Goal: Task Accomplishment & Management: Use online tool/utility

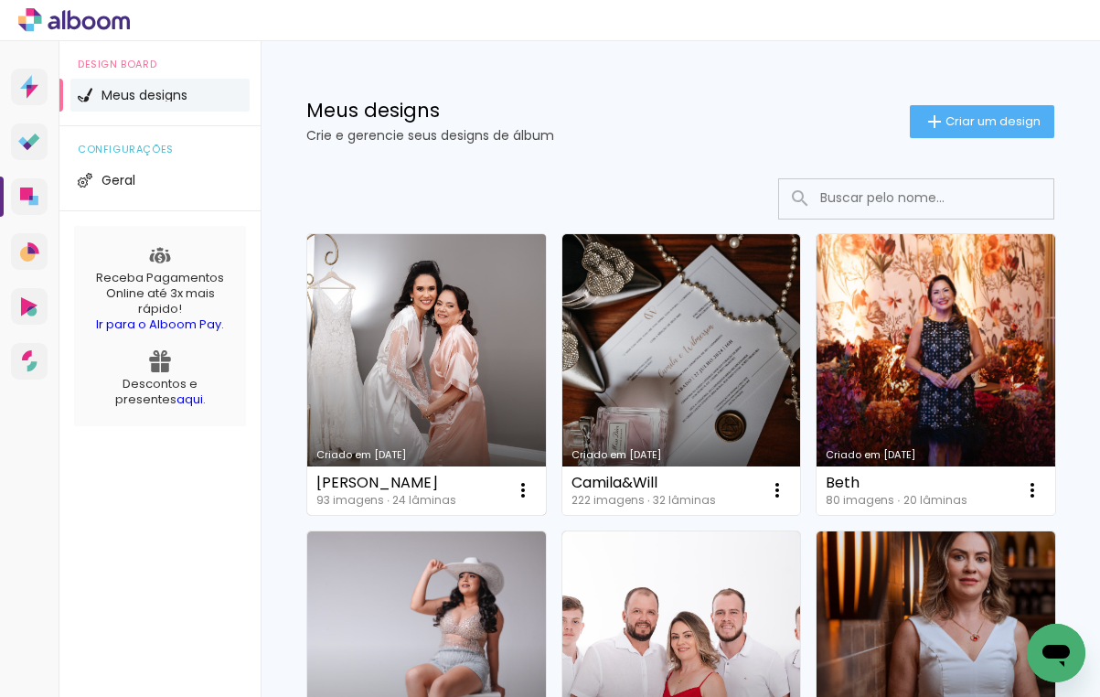
click at [421, 340] on link "Criado em [DATE]" at bounding box center [426, 374] width 239 height 281
